Goal: Task Accomplishment & Management: Manage account settings

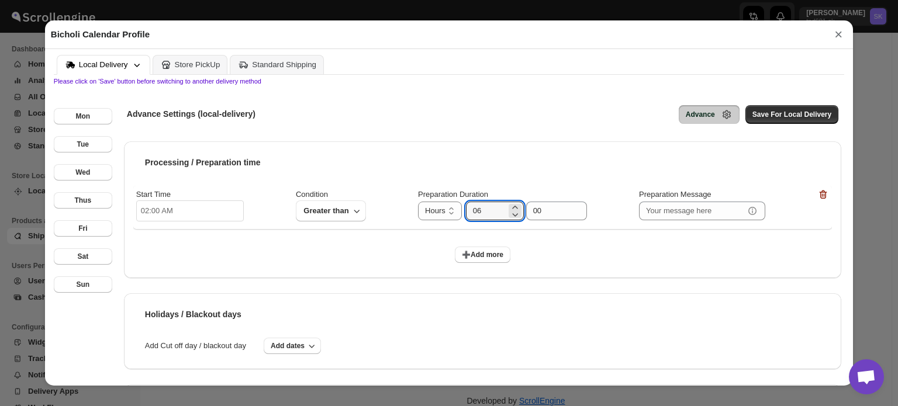
scroll to position [43, 0]
click at [465, 252] on span "➕Add more" at bounding box center [483, 254] width 42 height 9
select select "DAY"
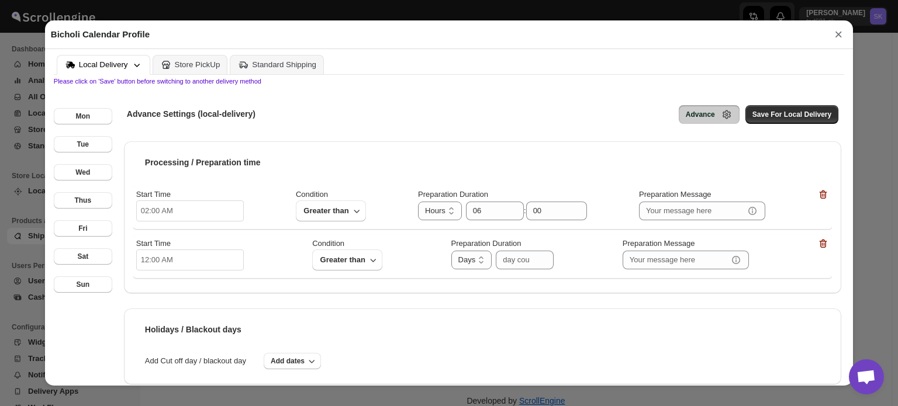
click at [208, 264] on input "12:00 AM" at bounding box center [190, 260] width 108 height 21
click at [156, 345] on li "11" at bounding box center [152, 348] width 32 height 14
type input "11:00 AM"
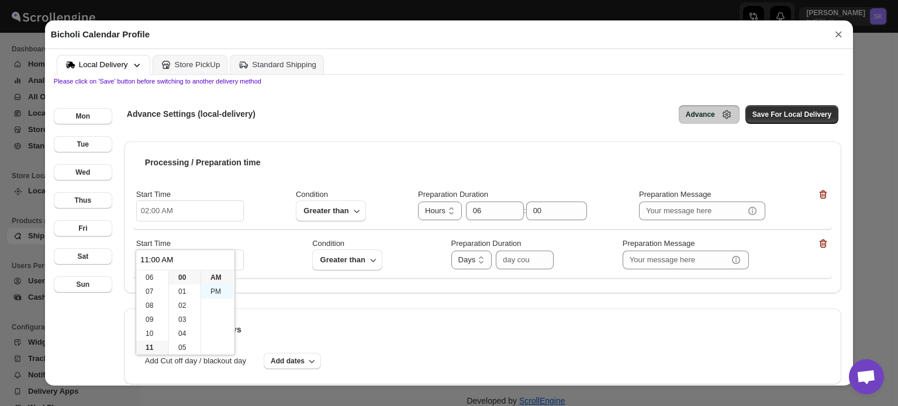
click at [210, 296] on li "PM" at bounding box center [217, 292] width 32 height 14
type input "11:00 PM"
click at [225, 292] on li "PM" at bounding box center [217, 292] width 32 height 14
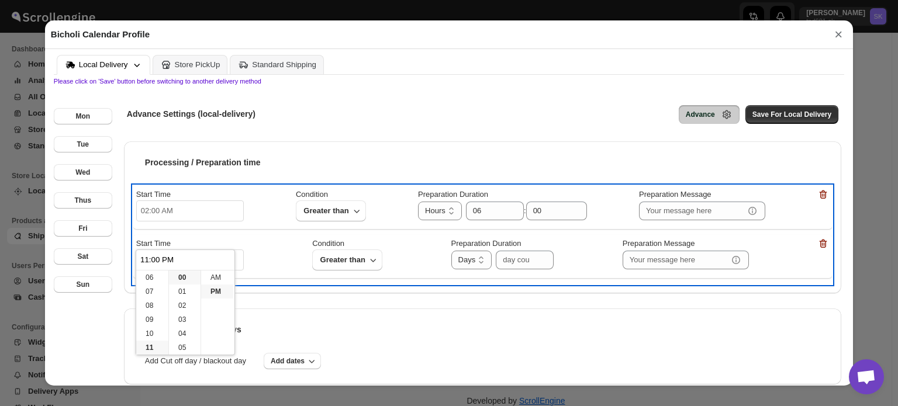
click at [284, 254] on div "Start Time 11:00 PM Condition Greater than Preparation Duration Hours Days Days…" at bounding box center [482, 255] width 693 height 34
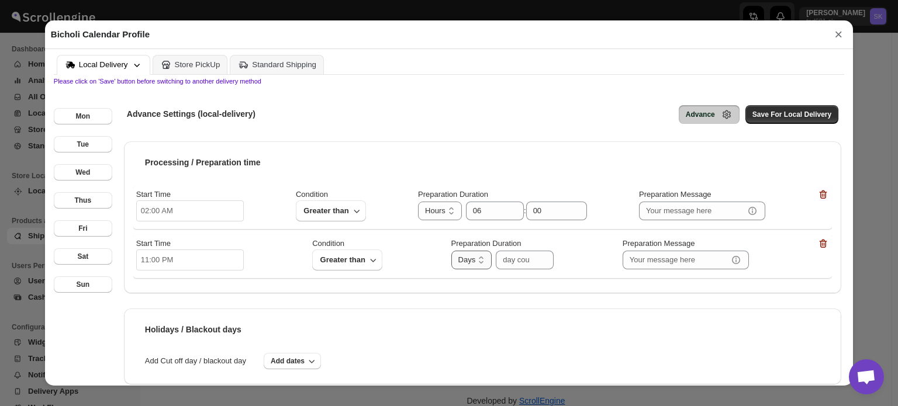
click at [486, 264] on select "Hours Days" at bounding box center [471, 260] width 41 height 19
select select "HOUR"
click at [451, 253] on select "Hours Days" at bounding box center [471, 260] width 41 height 19
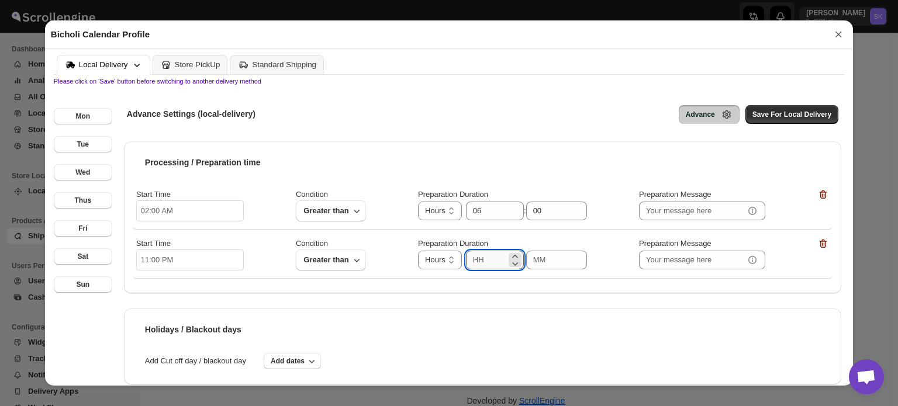
click at [487, 258] on input "number" at bounding box center [486, 260] width 40 height 19
type input "06"
type input "00"
click at [533, 263] on input "00" at bounding box center [547, 260] width 43 height 19
click at [755, 113] on span "Save For Local Delivery" at bounding box center [791, 114] width 79 height 9
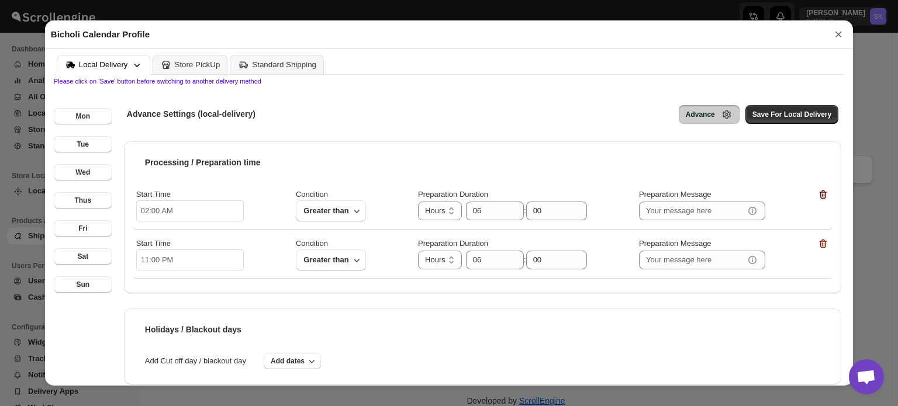
click at [817, 201] on icon "button" at bounding box center [823, 195] width 12 height 12
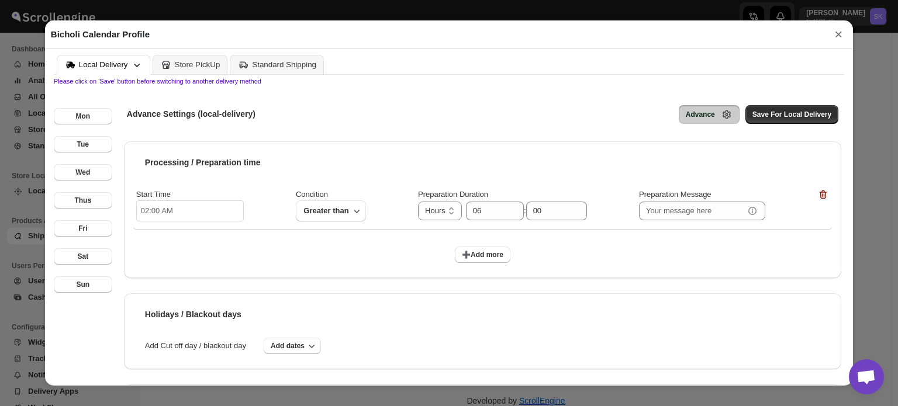
click at [162, 209] on input "02:00 AM" at bounding box center [190, 211] width 108 height 21
click at [147, 296] on li "11" at bounding box center [152, 299] width 32 height 14
type input "11:00 AM"
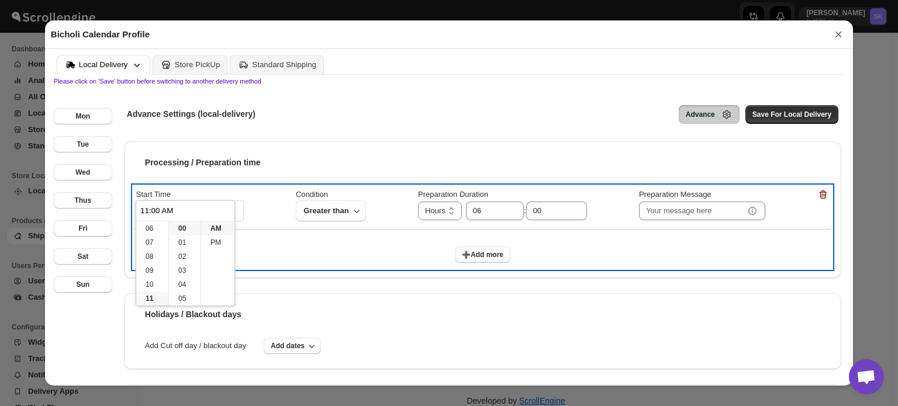
click at [394, 235] on div "Start Time 11:00 AM Condition Greater than Preparation Duration Hours Days Hour…" at bounding box center [482, 227] width 699 height 83
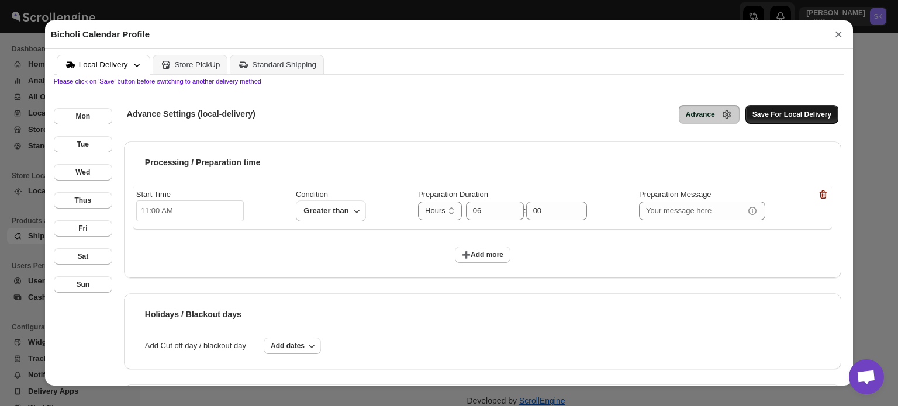
click at [776, 116] on span "Save For Local Delivery" at bounding box center [791, 114] width 79 height 9
click at [475, 260] on span "➕Add more" at bounding box center [483, 254] width 42 height 9
select select "DAY"
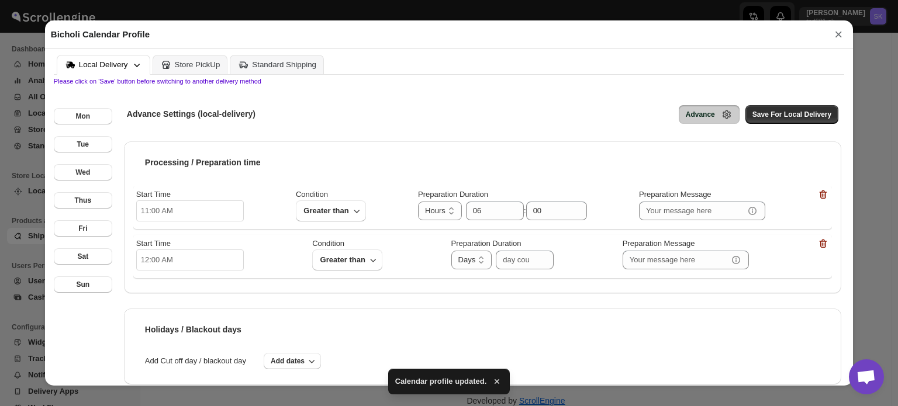
click at [170, 266] on input "12:00 AM" at bounding box center [190, 260] width 108 height 21
click at [150, 309] on li "02" at bounding box center [152, 306] width 32 height 14
type input "02:00 AM"
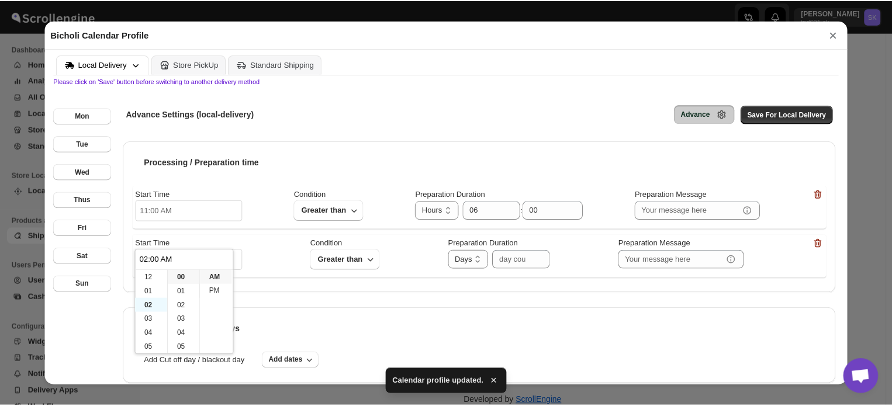
scroll to position [28, 0]
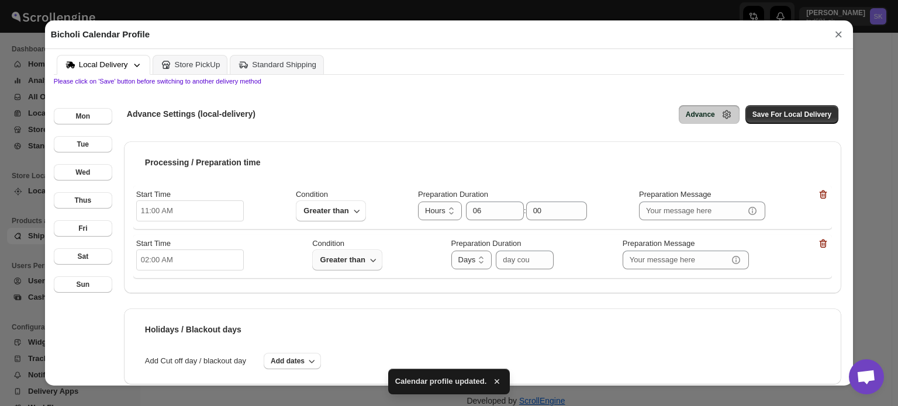
click at [370, 265] on icon "button" at bounding box center [373, 260] width 12 height 12
click at [507, 264] on input "number" at bounding box center [516, 260] width 40 height 19
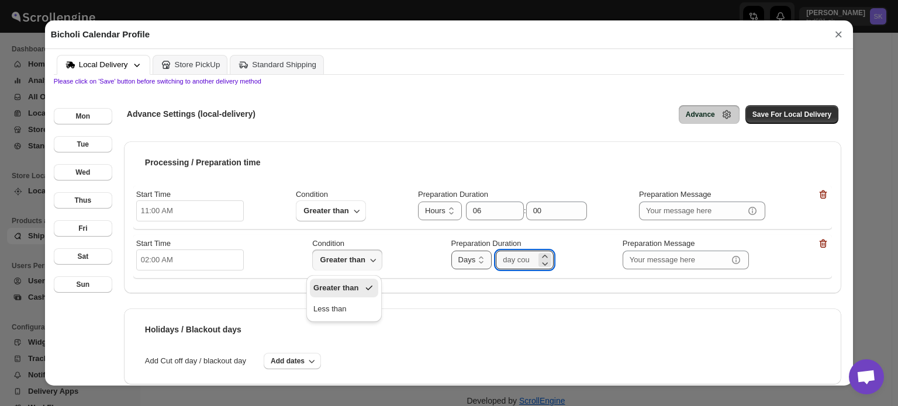
type input "01"
click at [479, 256] on select "Hours Days" at bounding box center [471, 260] width 41 height 19
select select "HOUR"
click at [451, 253] on select "Hours Days" at bounding box center [471, 260] width 41 height 19
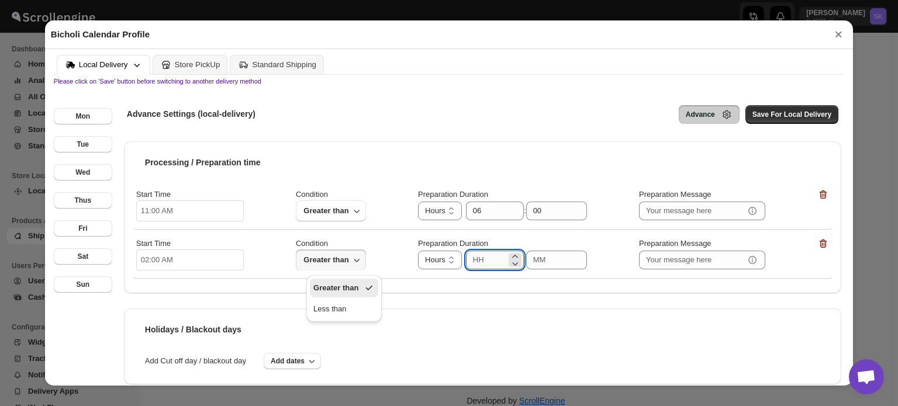
click at [498, 264] on input "number" at bounding box center [486, 260] width 40 height 19
type input "06"
type input "00"
click at [565, 264] on input "00" at bounding box center [547, 260] width 43 height 19
click at [795, 123] on button "Save For Local Delivery" at bounding box center [791, 114] width 93 height 19
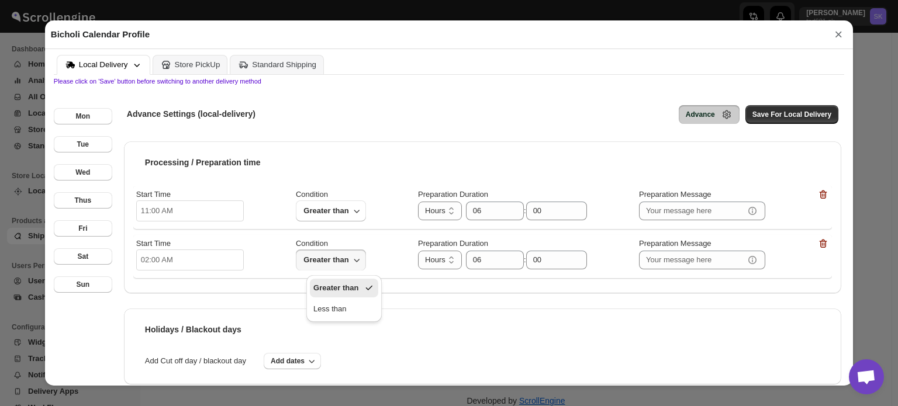
click at [830, 34] on button "×" at bounding box center [839, 34] width 18 height 16
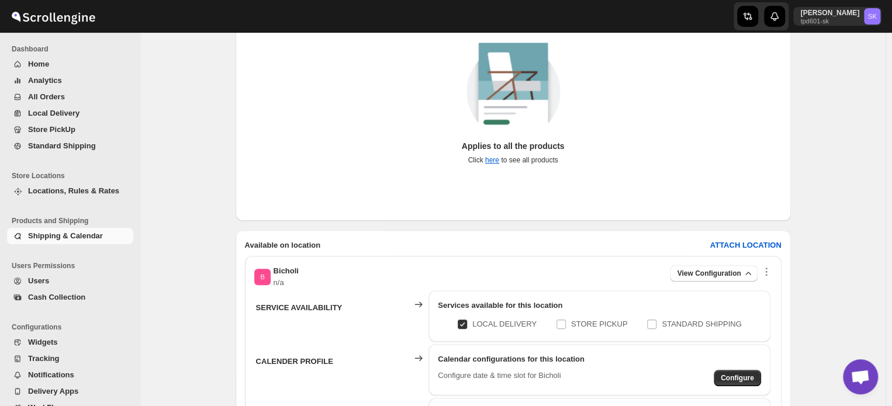
scroll to position [175, 0]
